Goal: Browse casually

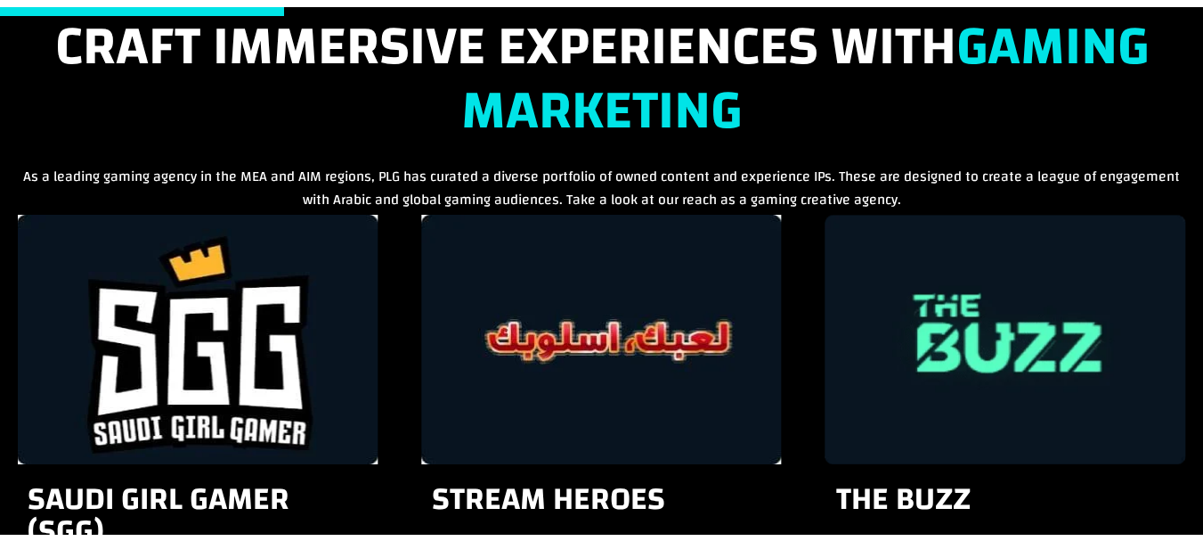
scroll to position [1530, 0]
